Goal: Task Accomplishment & Management: Use online tool/utility

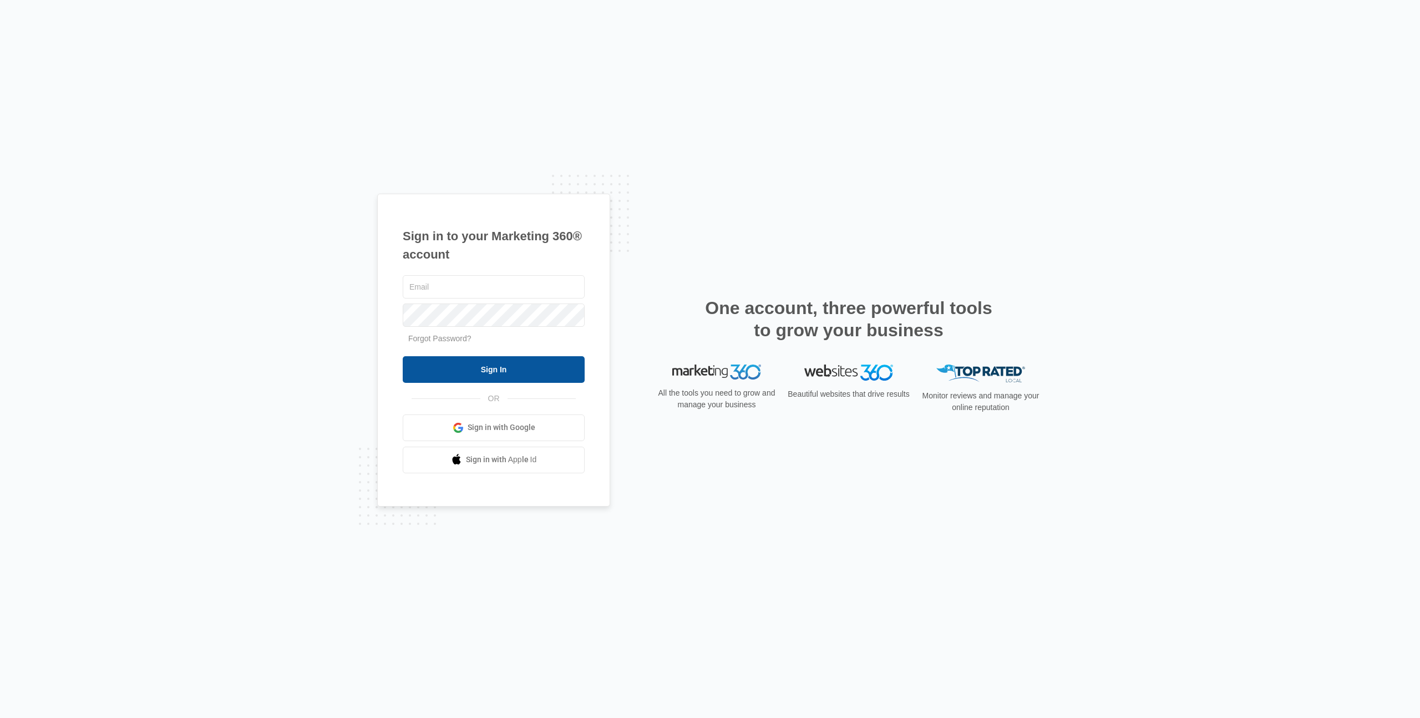
type input "lkinkaid@ksolv.com"
click at [510, 372] on input "Sign In" at bounding box center [494, 369] width 182 height 27
